Goal: Check status: Check status

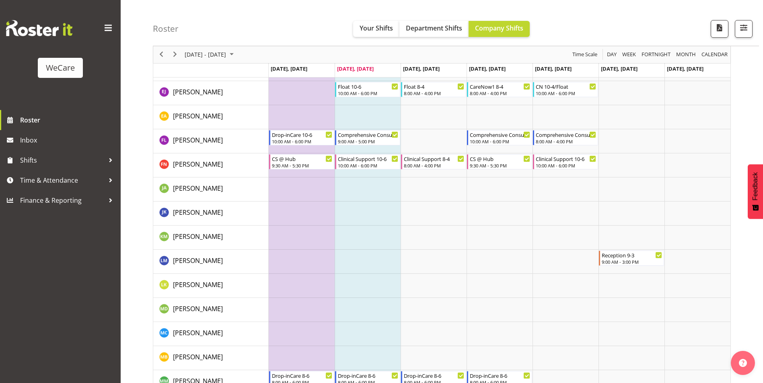
scroll to position [2461, 0]
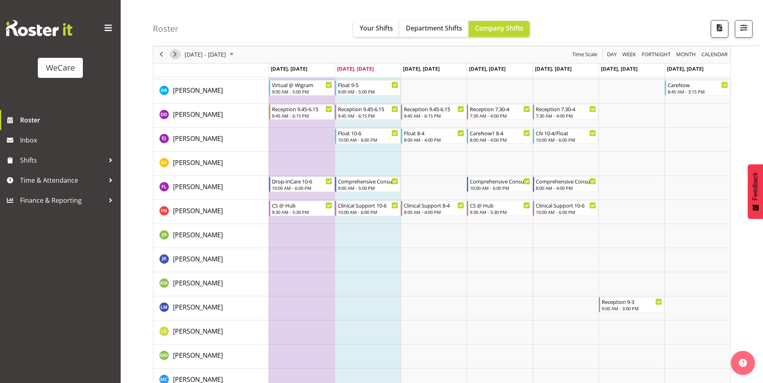
click at [178, 53] on span "Next" at bounding box center [175, 55] width 10 height 10
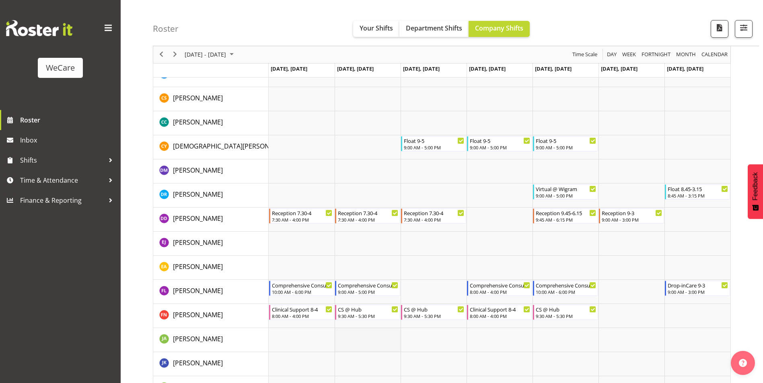
scroll to position [2340, 0]
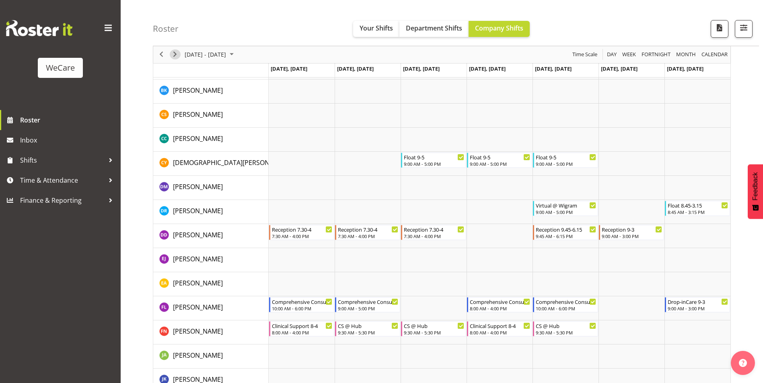
click at [177, 57] on span "Next" at bounding box center [175, 55] width 10 height 10
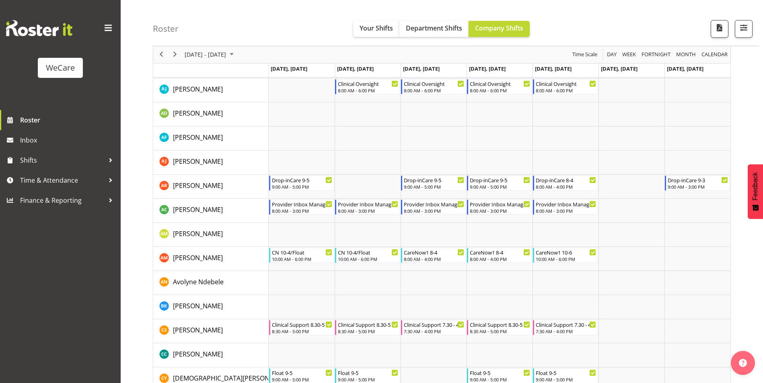
scroll to position [2124, 0]
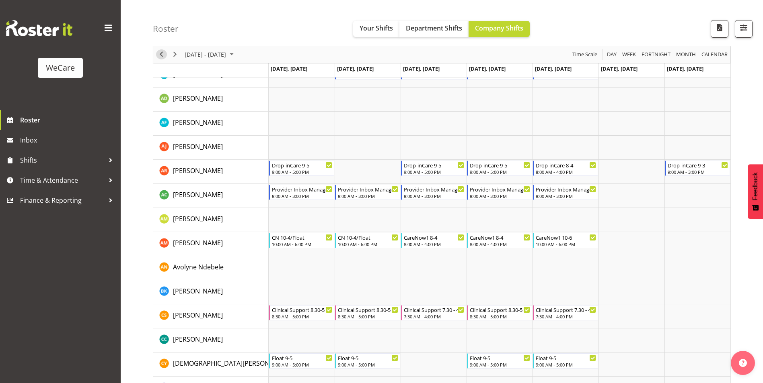
click at [163, 53] on span "Previous" at bounding box center [161, 55] width 10 height 10
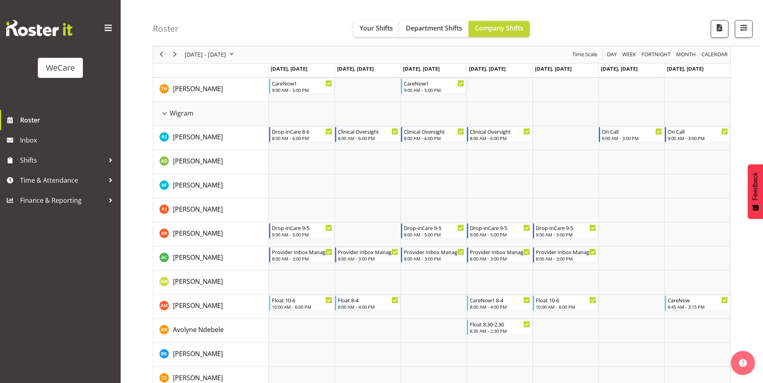
scroll to position [2090, 0]
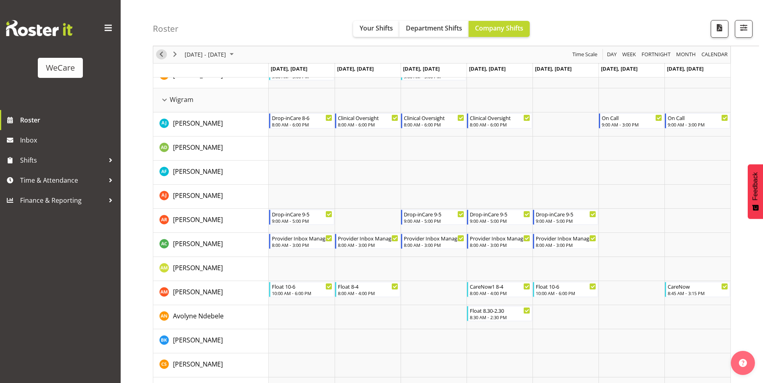
click at [160, 54] on span "Previous" at bounding box center [161, 55] width 10 height 10
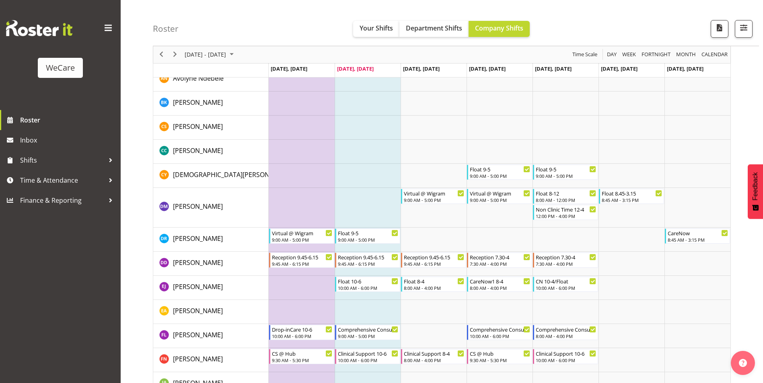
scroll to position [2300, 0]
